Goal: Find contact information: Obtain details needed to contact an individual or organization

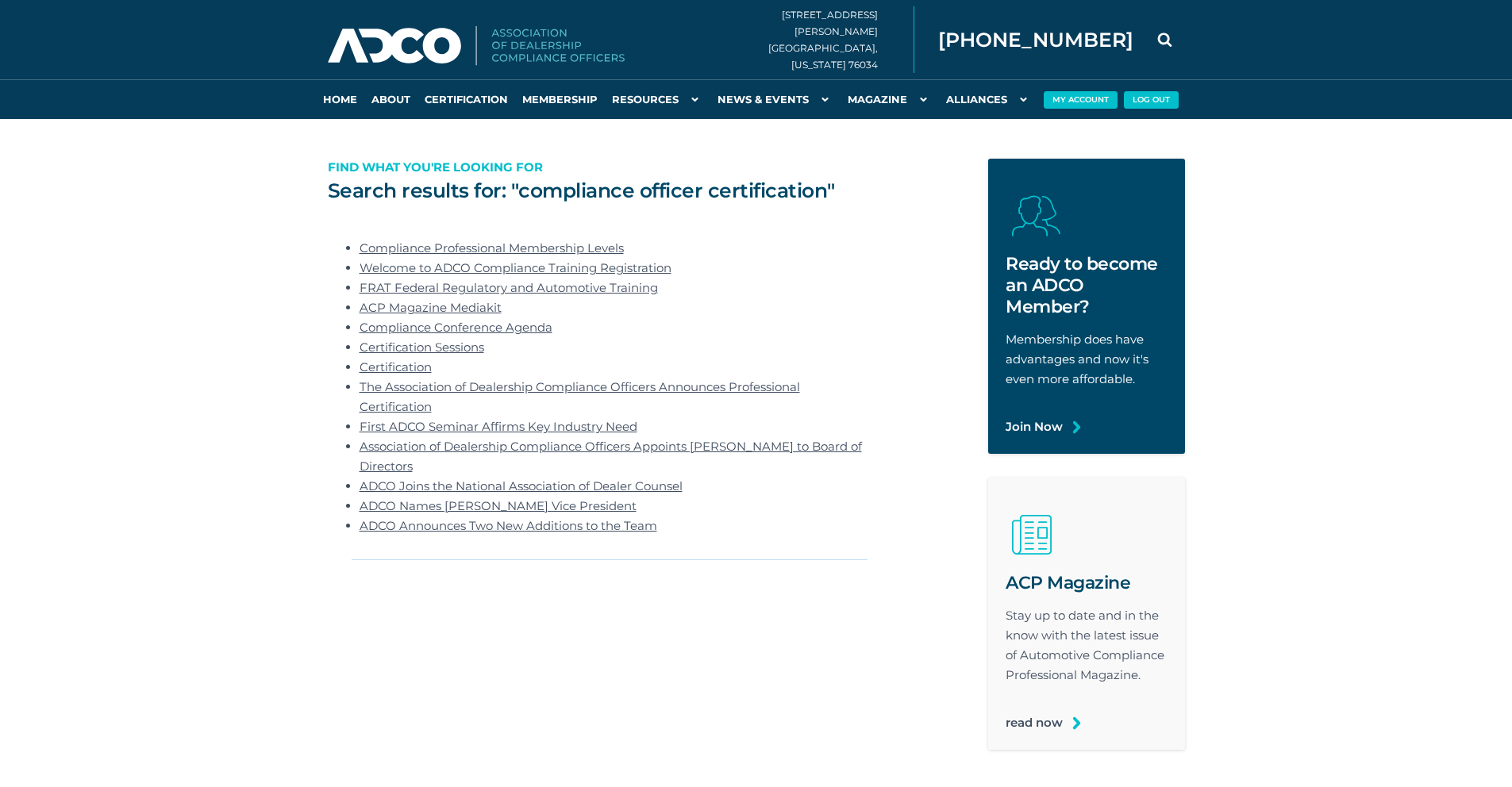
click at [449, 266] on link "Welcome to ADCO Compliance Training Registration" at bounding box center [515, 268] width 312 height 15
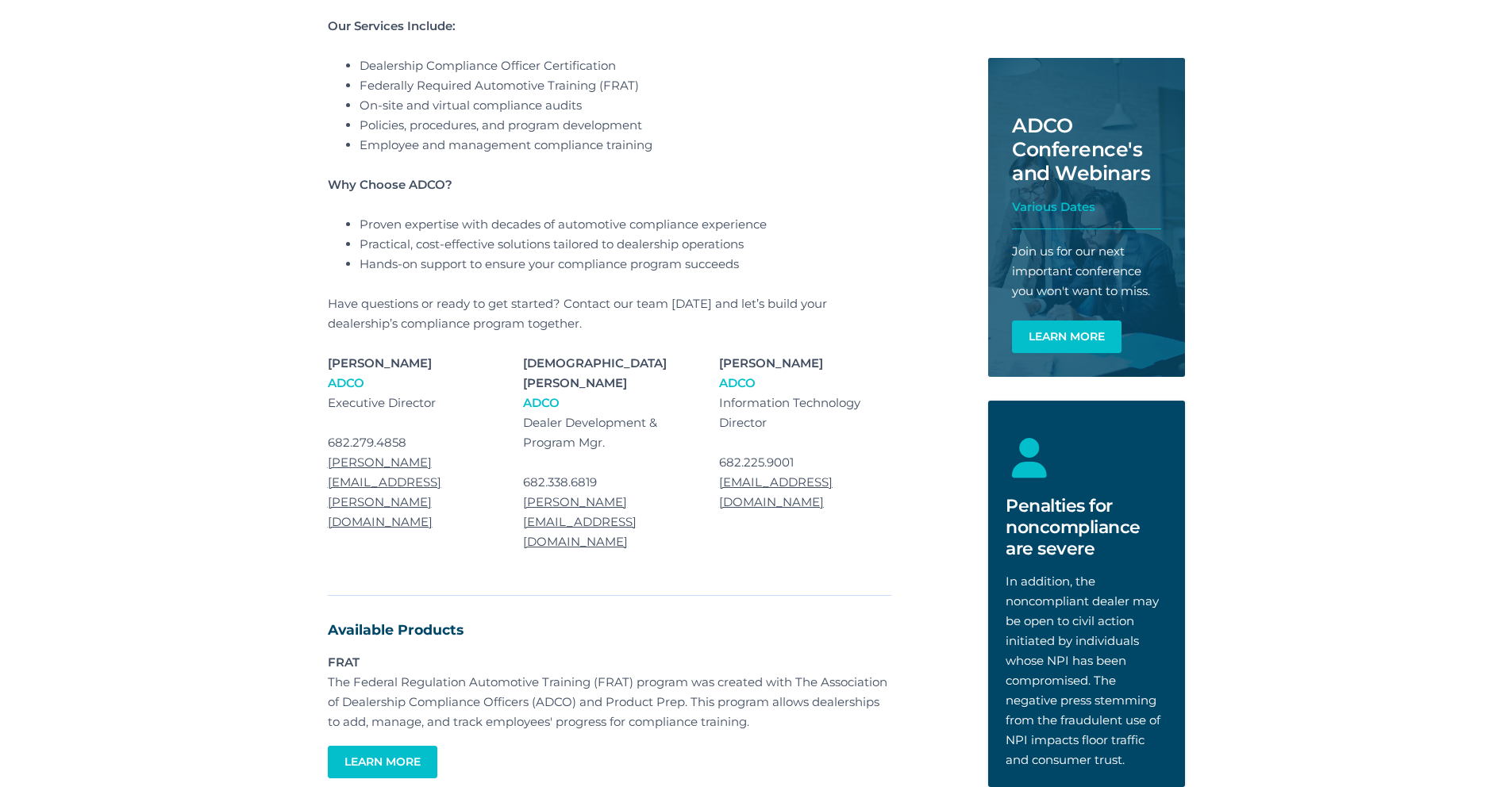
scroll to position [396, 0]
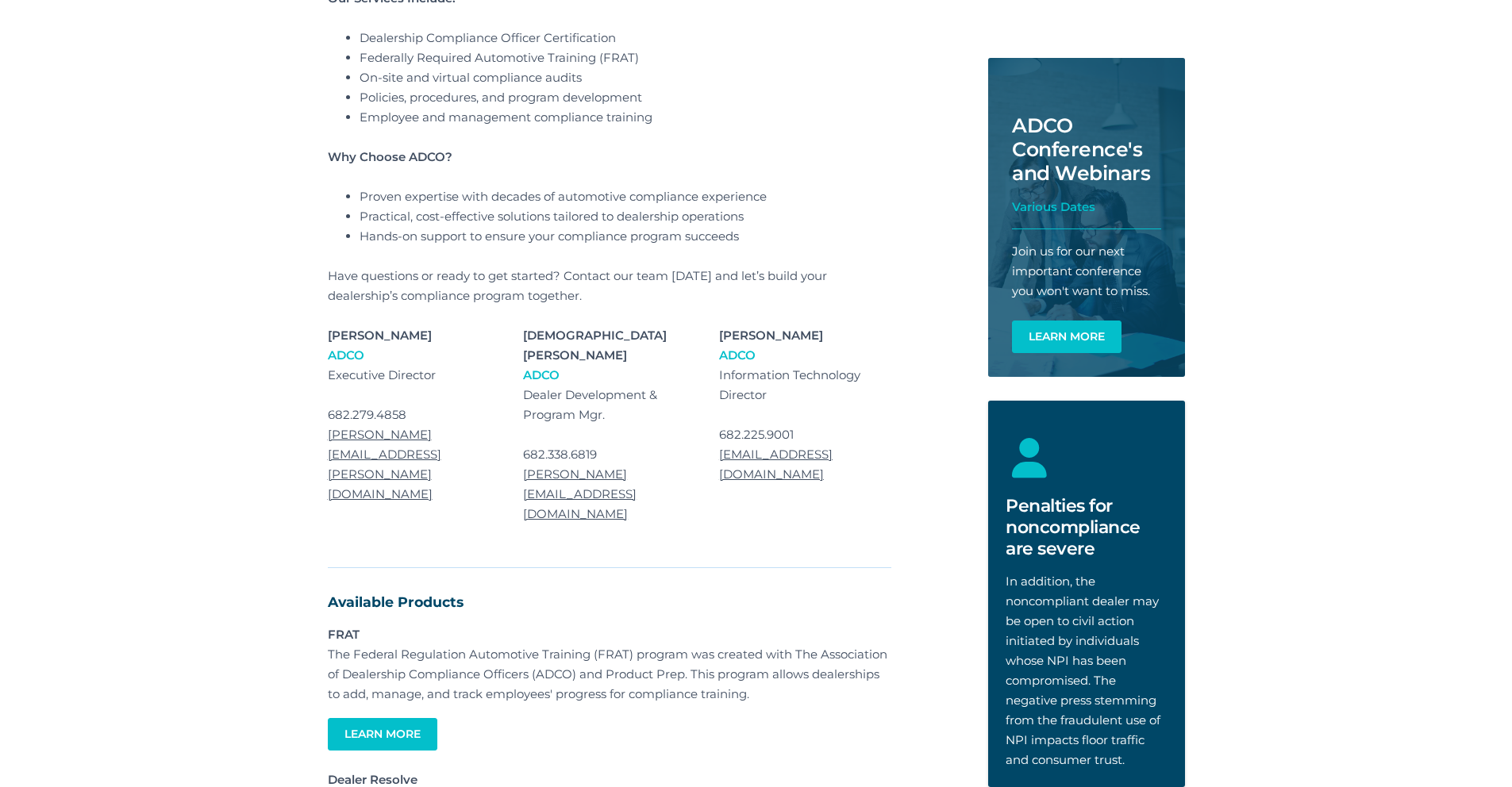
click at [636, 467] on link "krista.hallecy@adcocommunity.com" at bounding box center [580, 494] width 114 height 55
drag, startPoint x: 861, startPoint y: 457, endPoint x: 619, endPoint y: 435, distance: 243.0
click at [619, 435] on div "KRISTA HALLECY ADCO Dealer Development & Program Mgr. 682.338.6819 krista.halle…" at bounding box center [609, 435] width 196 height 219
copy link "krista.hallecy@adcocommunity.com"
